Goal: Check status: Check status

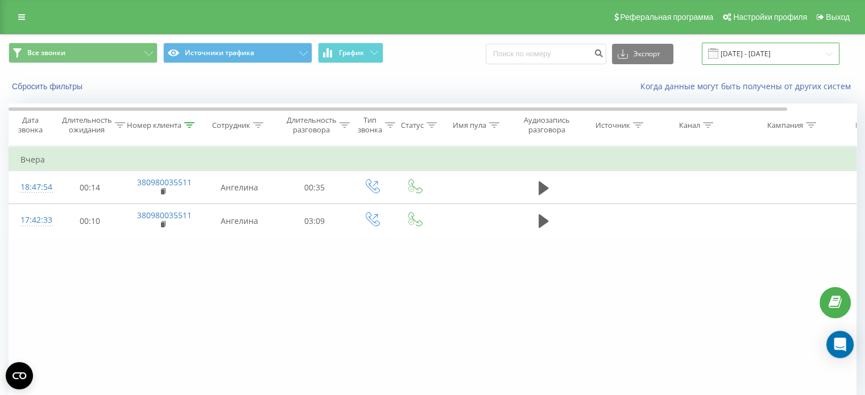
click at [774, 54] on input "[DATE] - [DATE]" at bounding box center [770, 54] width 138 height 22
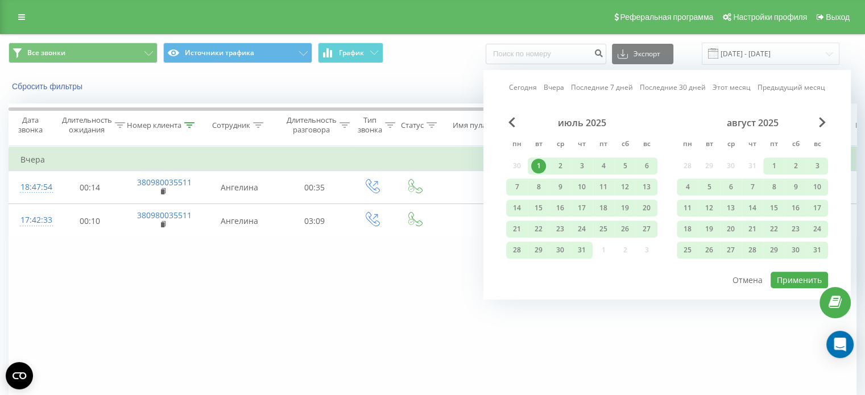
click at [534, 162] on div "1" at bounding box center [538, 166] width 15 height 15
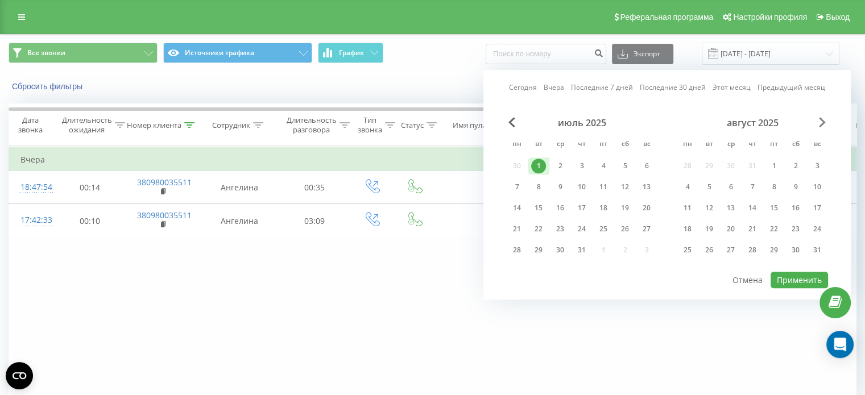
click at [819, 119] on span "В следующем месяце" at bounding box center [822, 122] width 7 height 10
click at [687, 227] on font "22" at bounding box center [687, 229] width 8 height 10
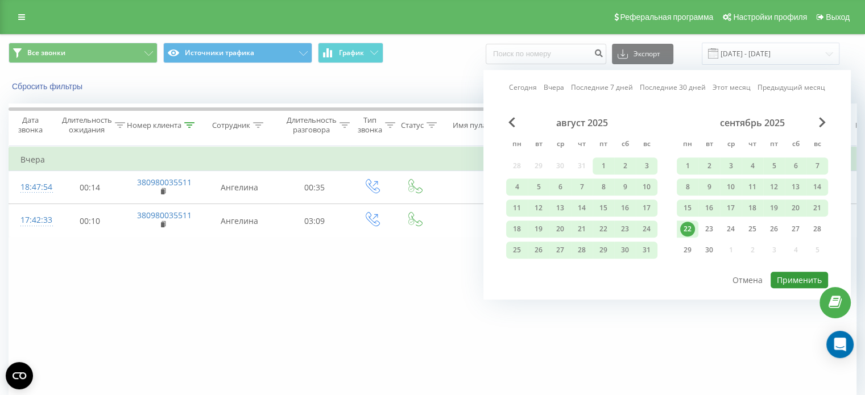
click at [800, 275] on font "Применить" at bounding box center [798, 280] width 45 height 11
type input "[DATE] - [DATE]"
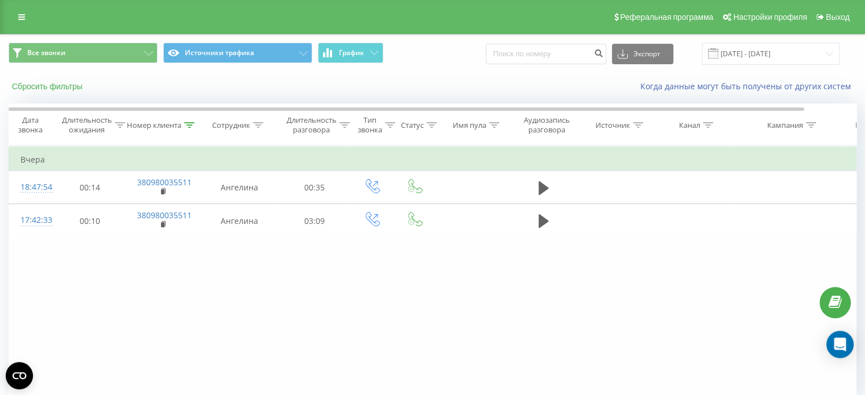
click at [65, 85] on font "Сбросить фильтры" at bounding box center [47, 86] width 70 height 9
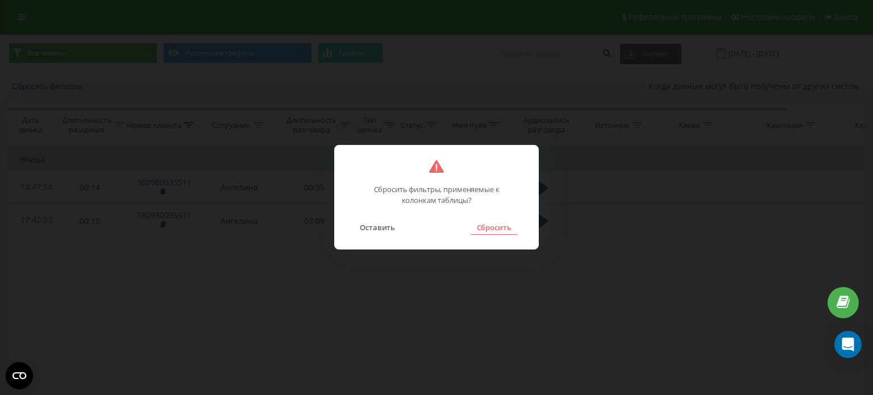
click at [489, 228] on font "Сбросить" at bounding box center [494, 227] width 35 height 10
